Goal: Task Accomplishment & Management: Manage account settings

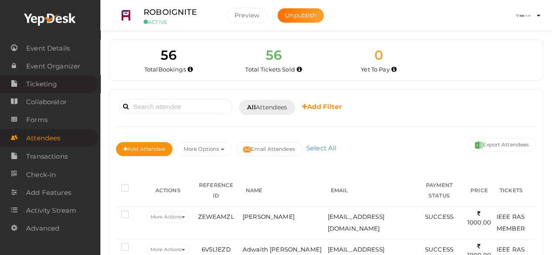
click at [75, 82] on link "Ticketing" at bounding box center [49, 84] width 98 height 18
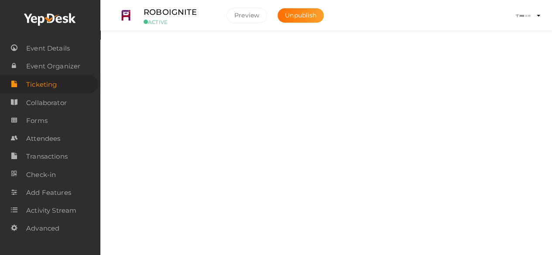
scroll to position [42, 0]
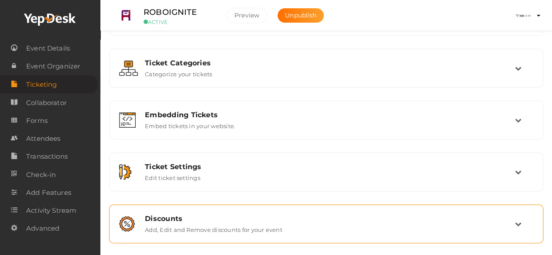
click at [213, 225] on label "Add, Edit and Remove discounts for your event" at bounding box center [214, 228] width 138 height 10
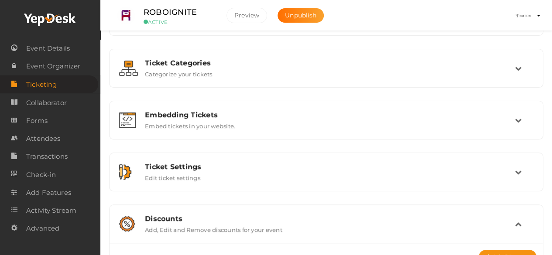
scroll to position [149, 0]
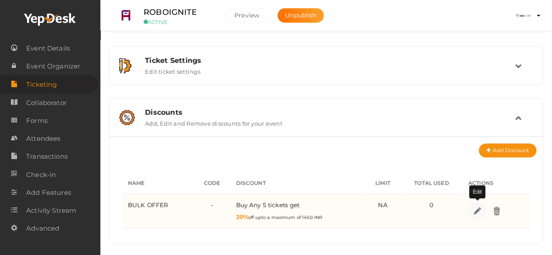
click at [478, 213] on img at bounding box center [477, 211] width 10 height 10
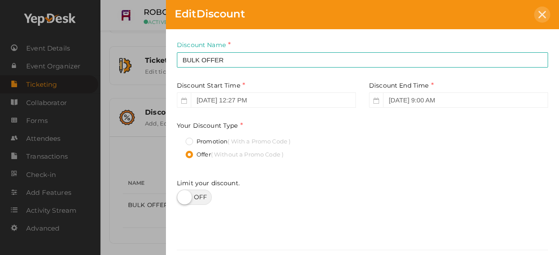
click at [541, 11] on icon at bounding box center [541, 14] width 7 height 7
